Goal: Task Accomplishment & Management: Use online tool/utility

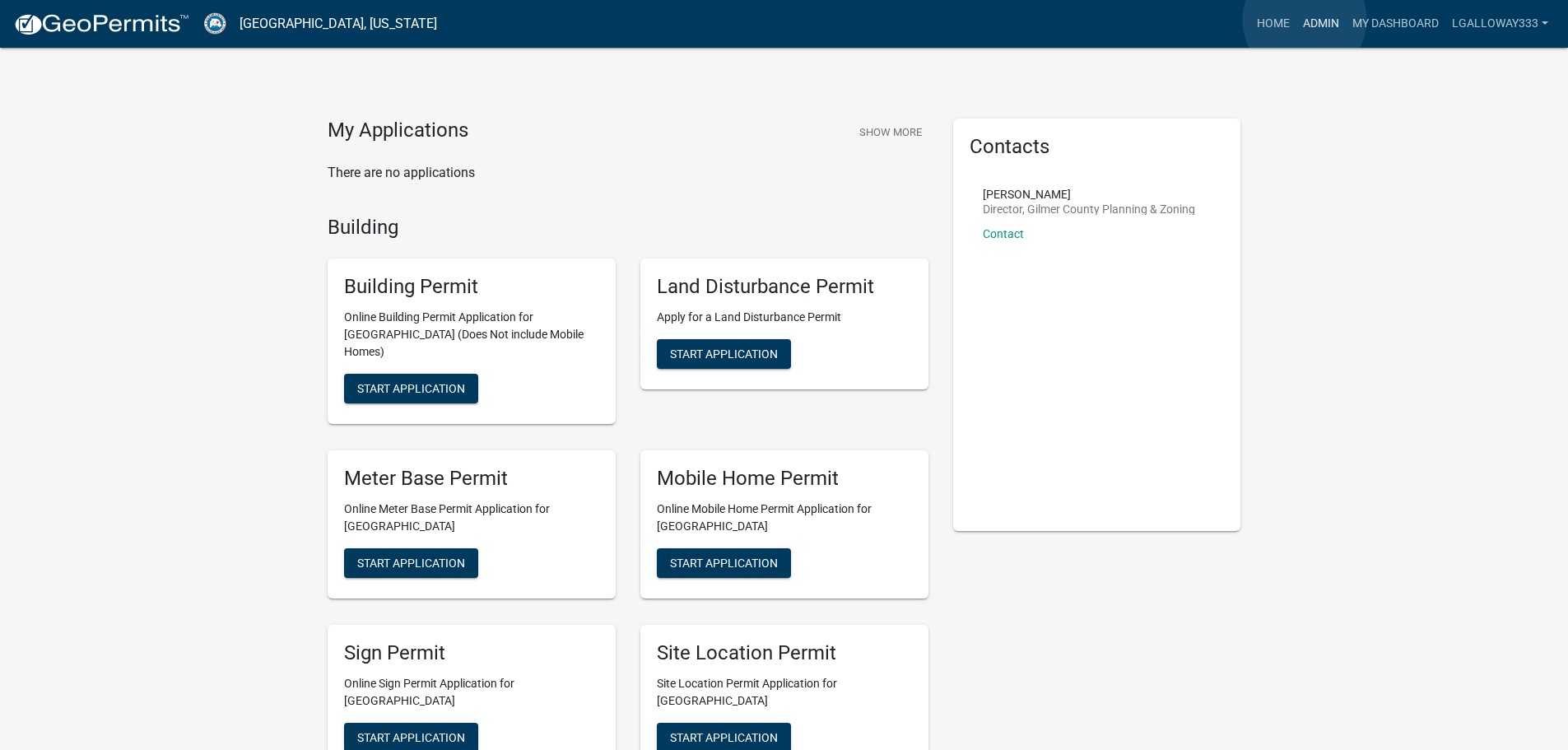
click at [1305, 20] on link "Admin" at bounding box center [1322, 24] width 49 height 31
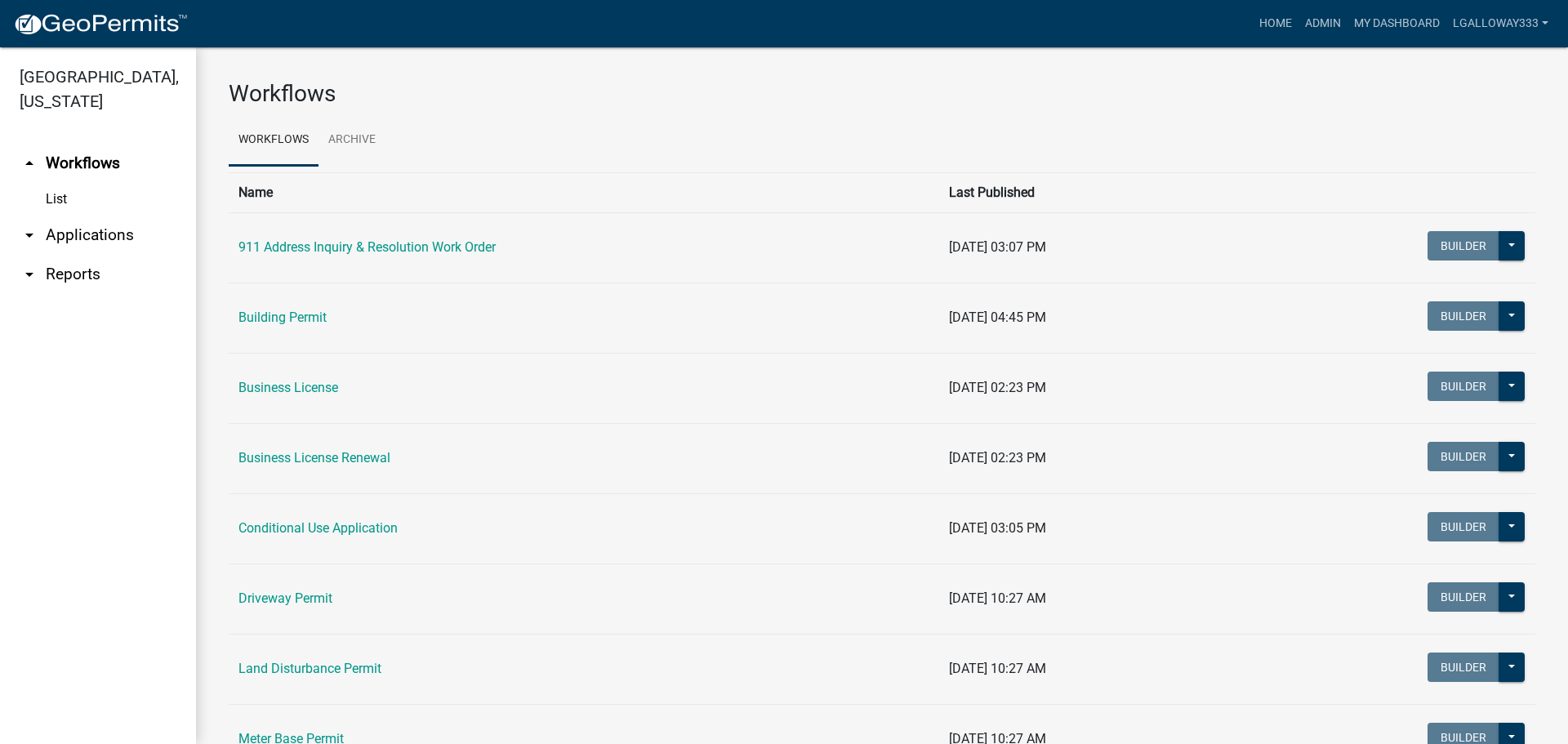
drag, startPoint x: 77, startPoint y: 233, endPoint x: 98, endPoint y: 222, distance: 23.7
click at [79, 232] on link "arrow_drop_down Applications" at bounding box center [97, 235] width 196 height 39
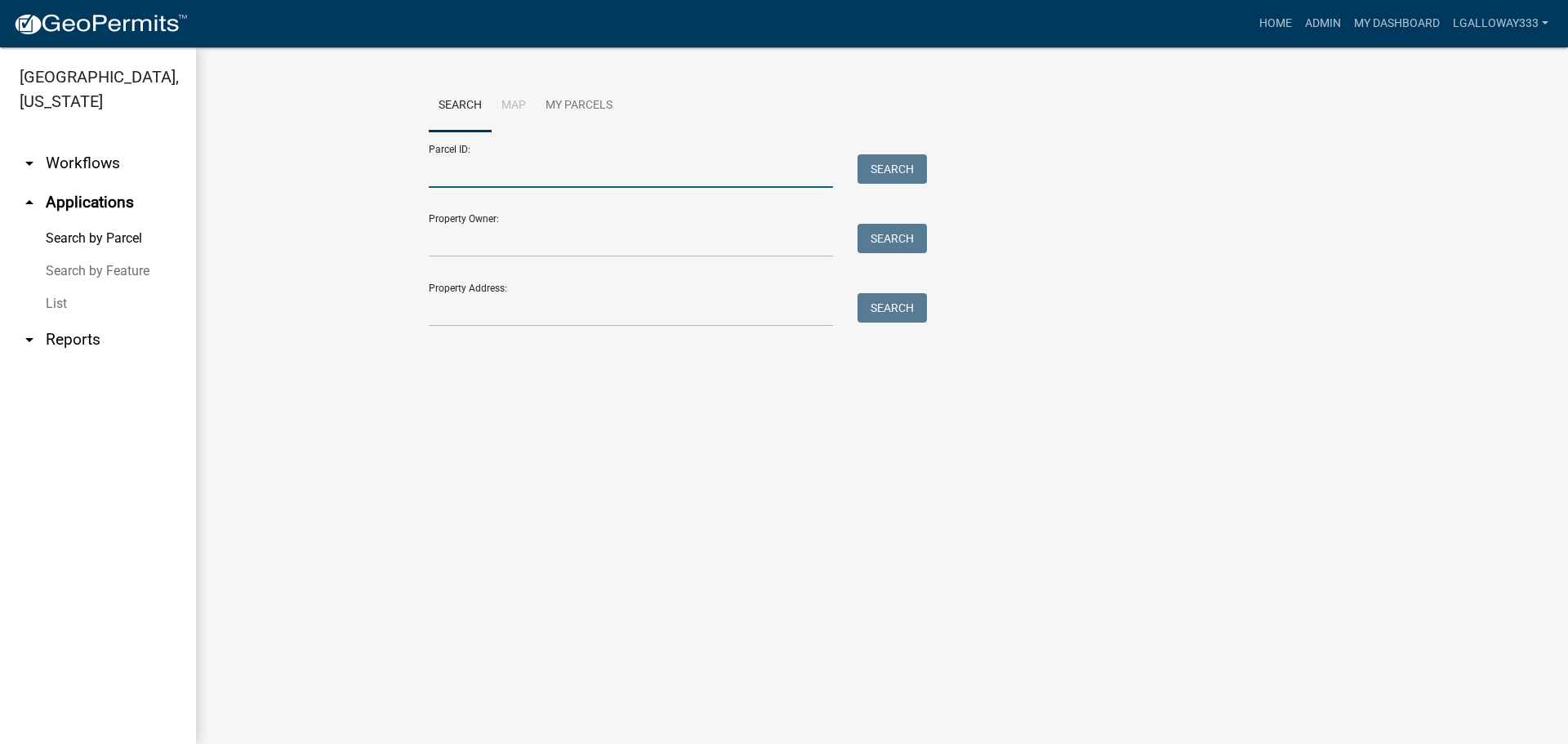
click at [546, 160] on input "Parcel ID:" at bounding box center [630, 170] width 404 height 33
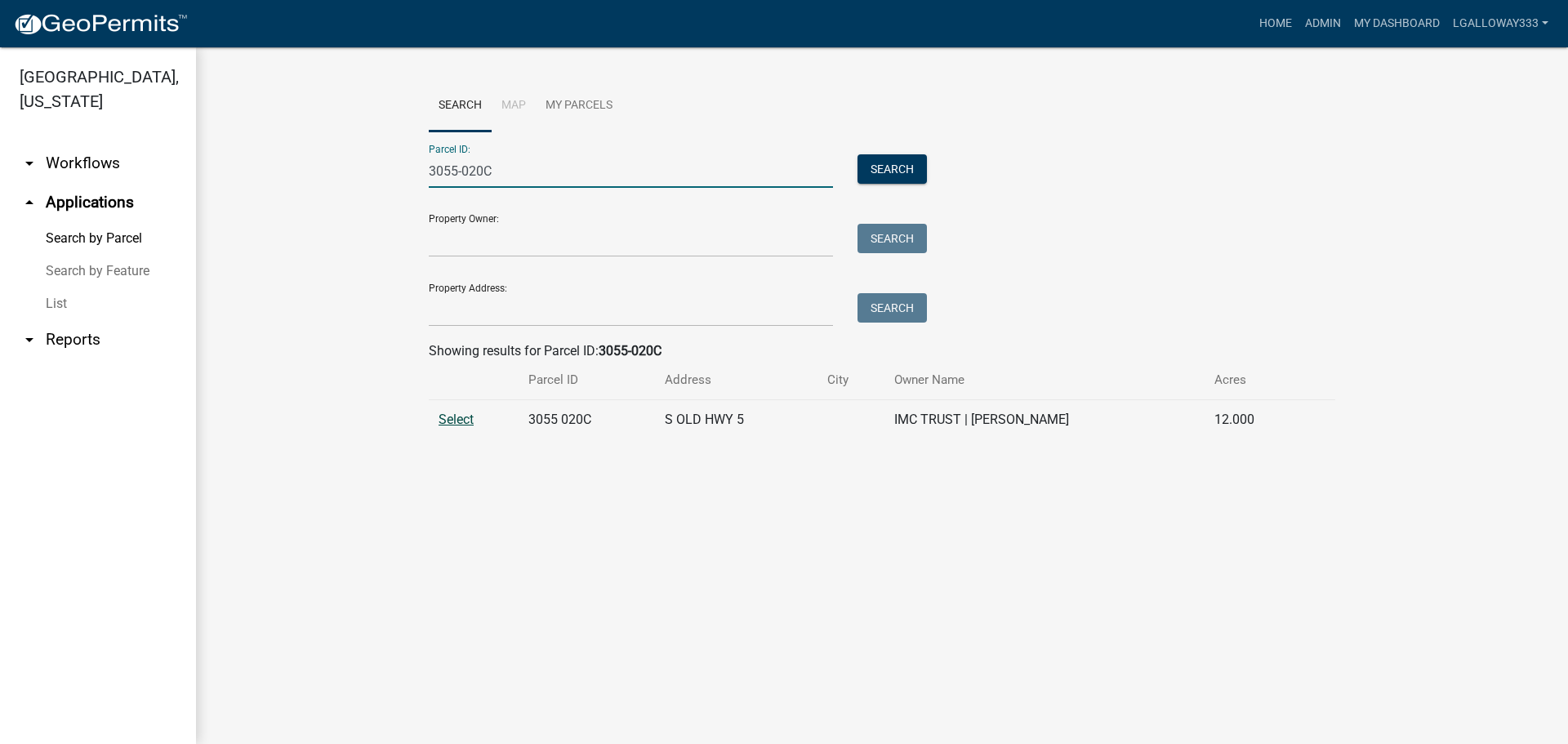
type input "3055-020C"
click at [464, 423] on span "Select" at bounding box center [456, 420] width 35 height 16
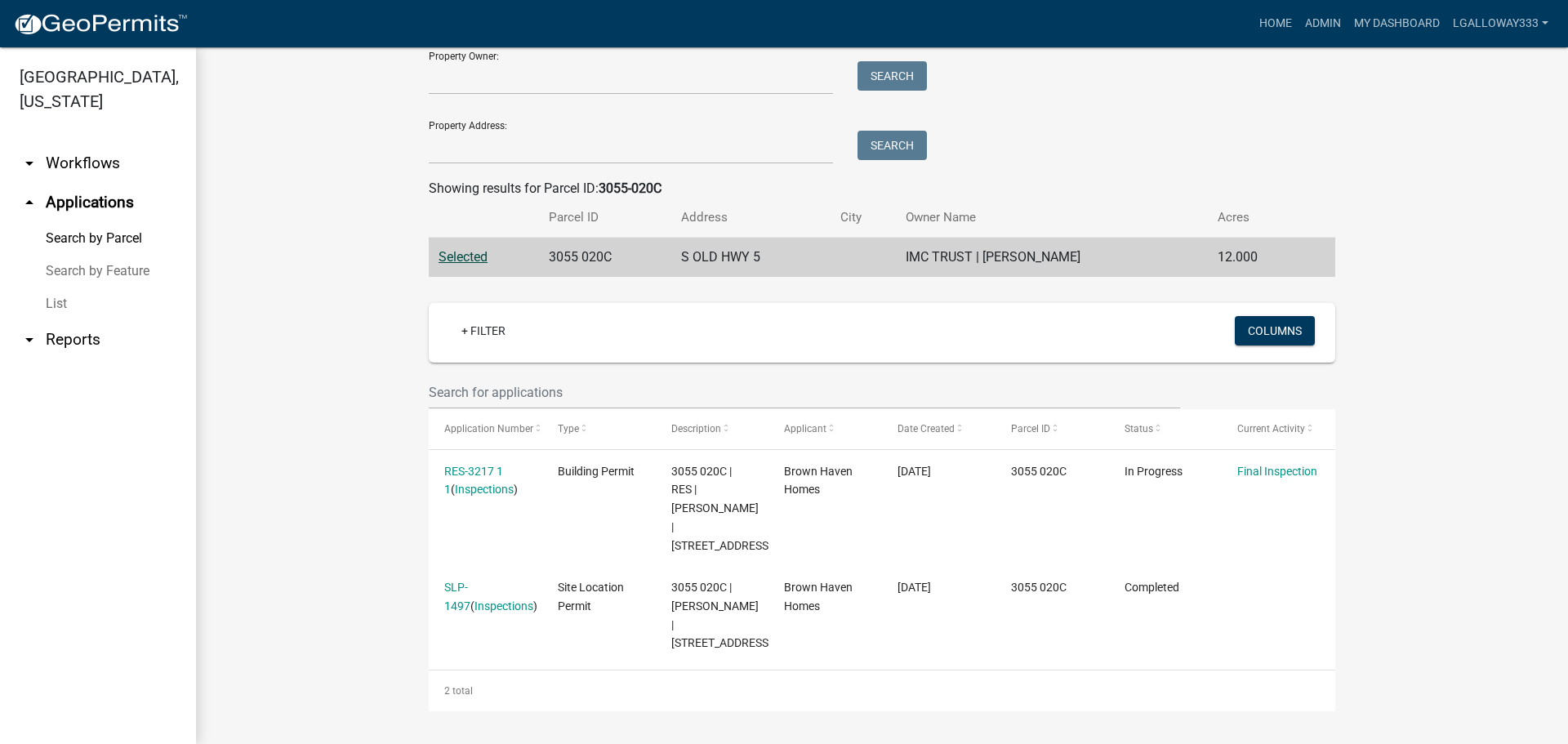
scroll to position [181, 0]
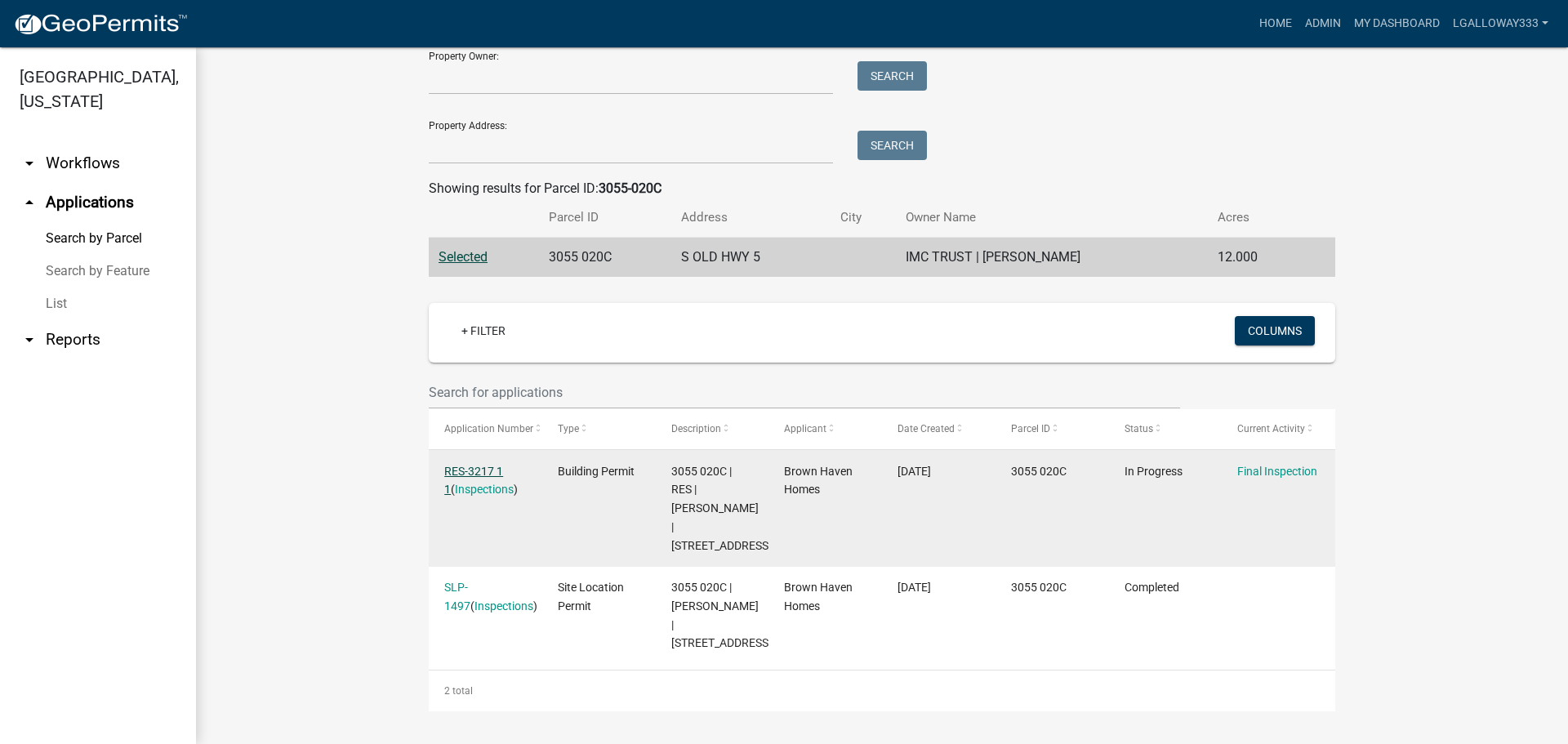
click at [493, 465] on link "RES-3217 1 1" at bounding box center [473, 480] width 58 height 32
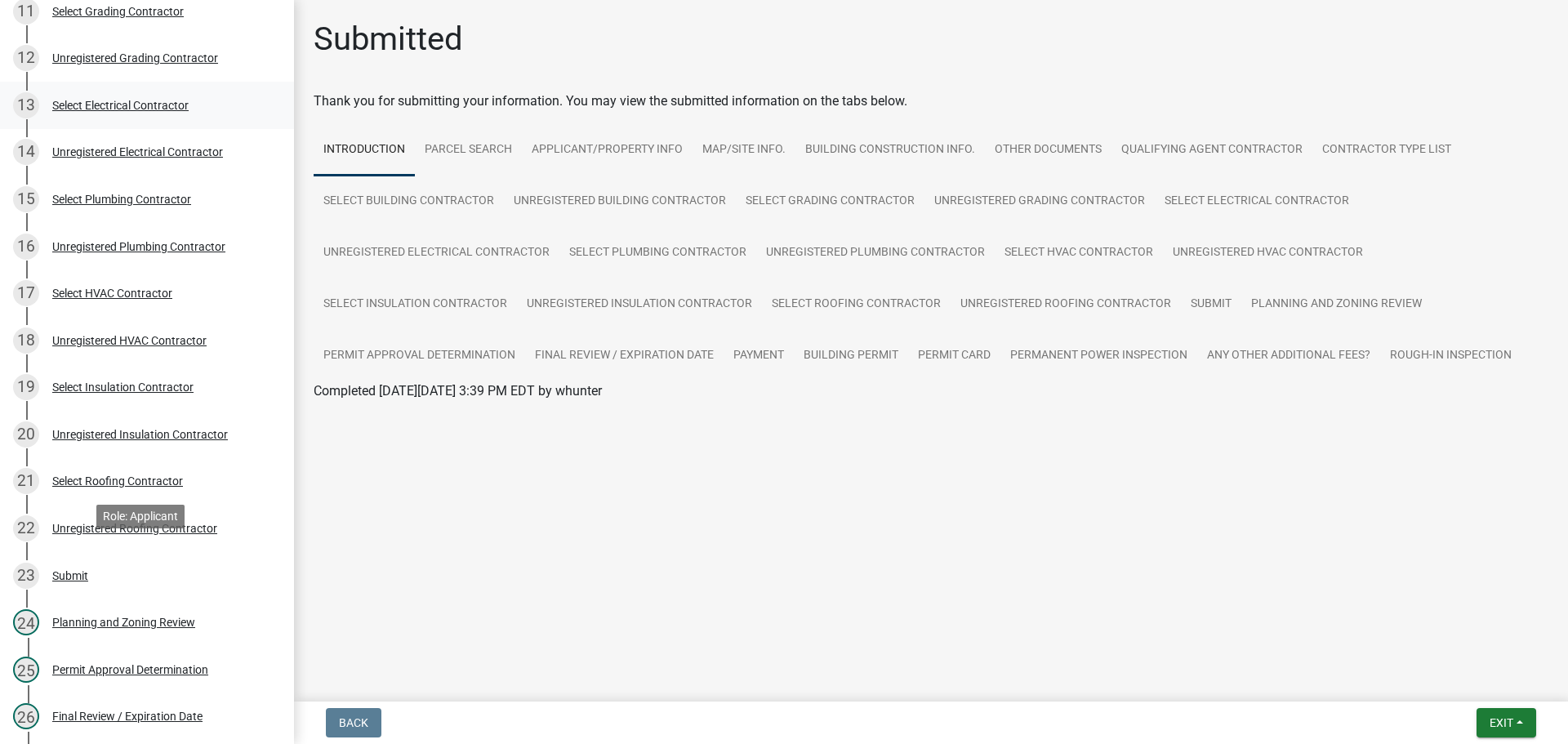
scroll to position [735, 0]
click at [144, 615] on div "Planning and Zoning Review" at bounding box center [124, 620] width 143 height 12
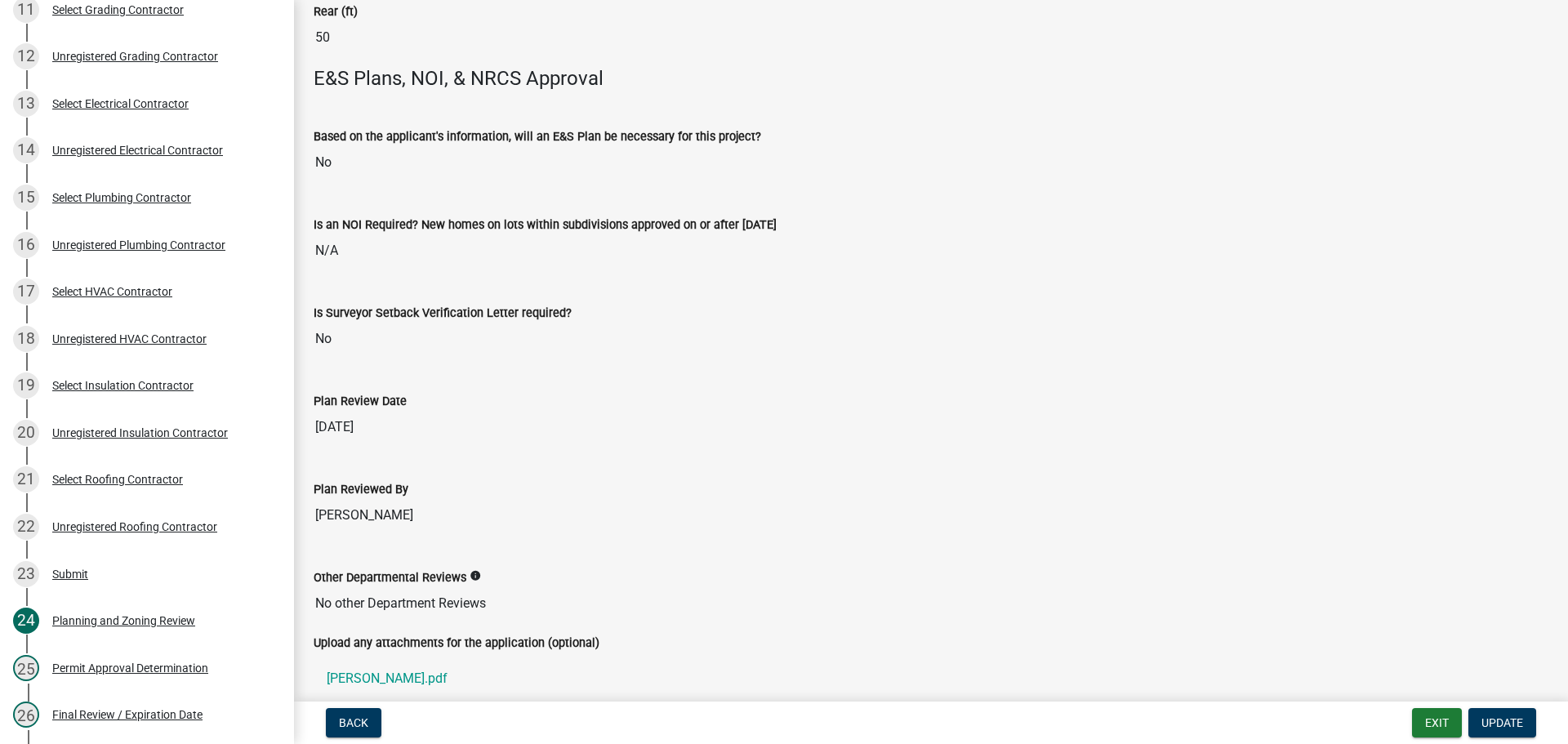
scroll to position [3330, 0]
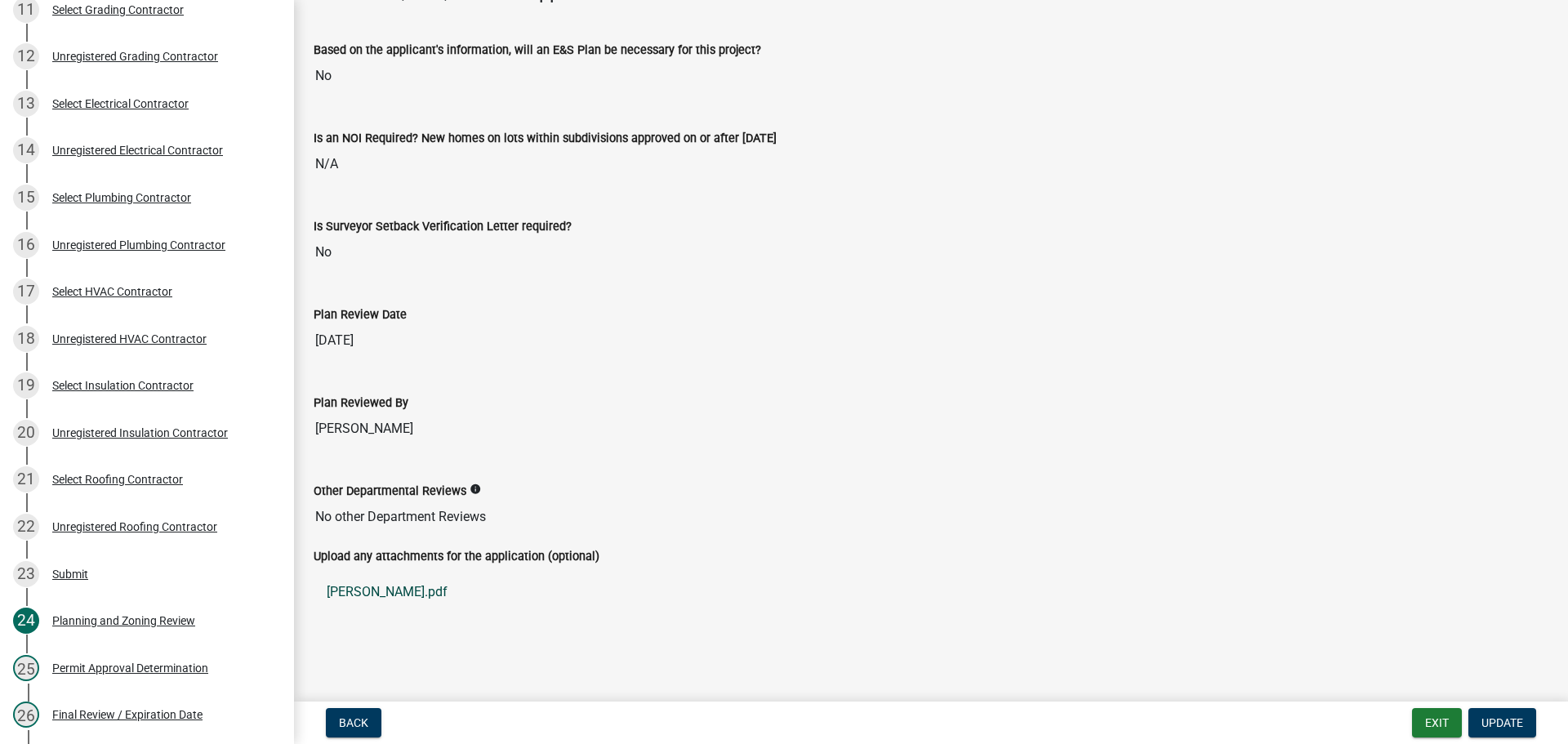
click at [374, 594] on link "[PERSON_NAME].pdf" at bounding box center [931, 592] width 1235 height 39
